Goal: Find specific page/section: Find specific page/section

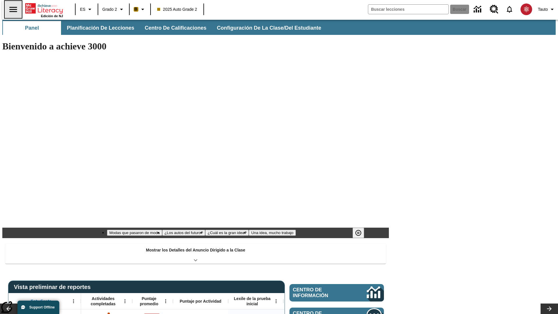
click at [11, 9] on icon "Abrir el menú lateral" at bounding box center [13, 9] width 8 height 5
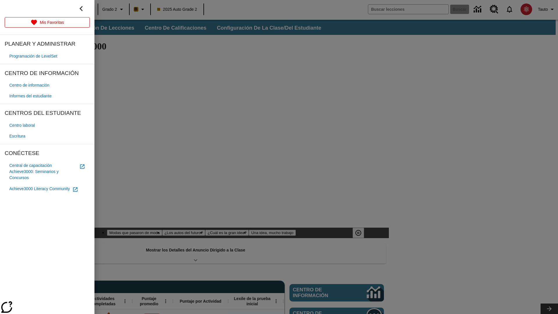
click at [33, 96] on span "Informes del estudiante" at bounding box center [30, 96] width 42 height 6
